Goal: Information Seeking & Learning: Learn about a topic

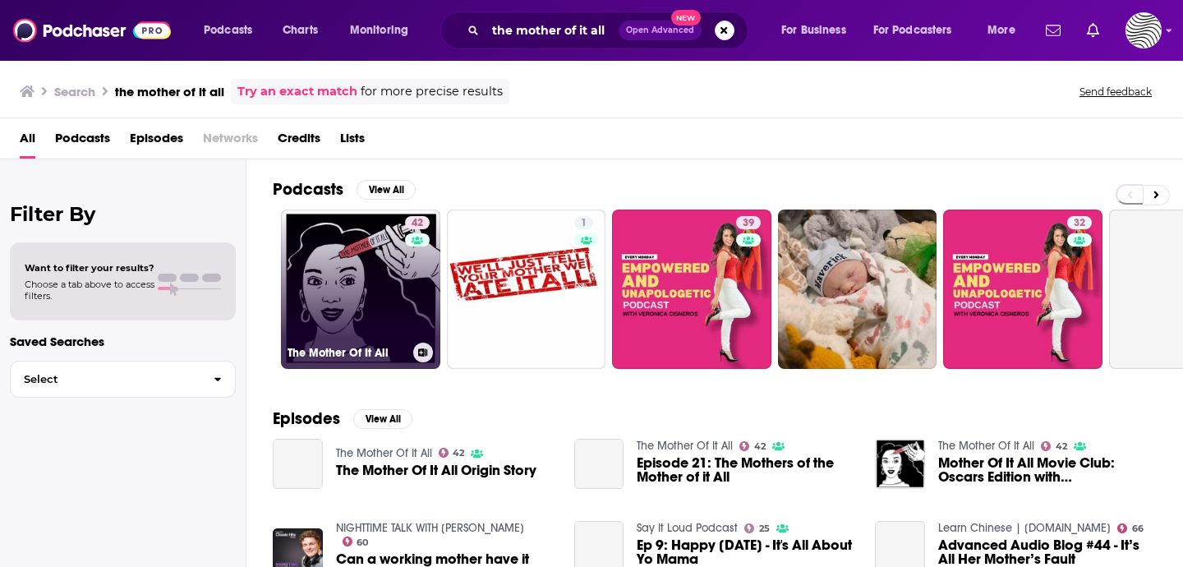
click at [357, 308] on link "42 The Mother Of It All" at bounding box center [360, 288] width 159 height 159
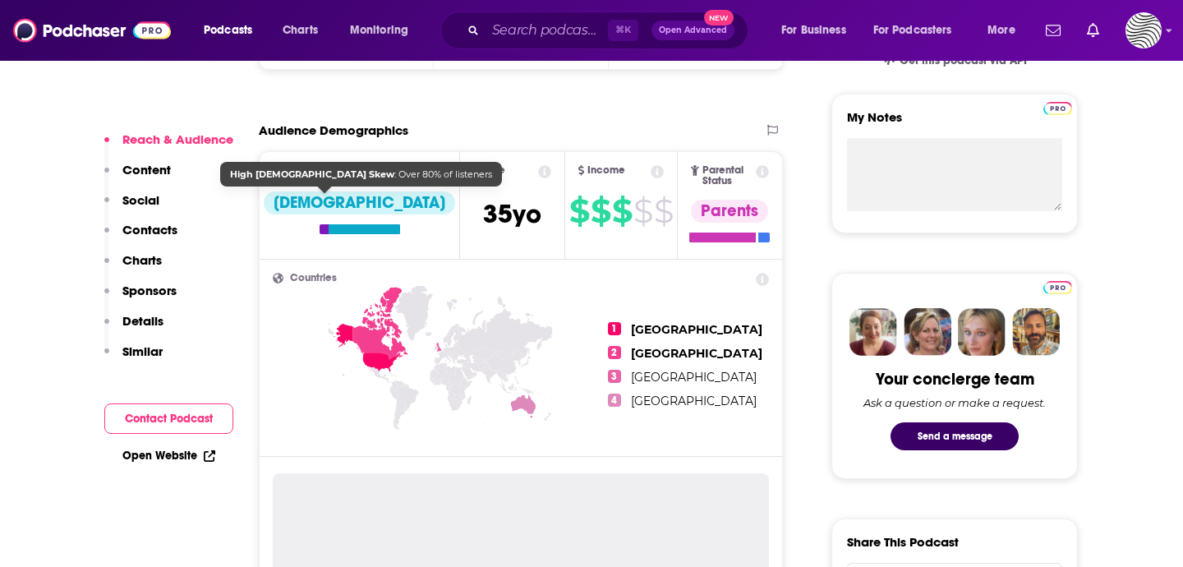
scroll to position [545, 0]
